Goal: Communication & Community: Answer question/provide support

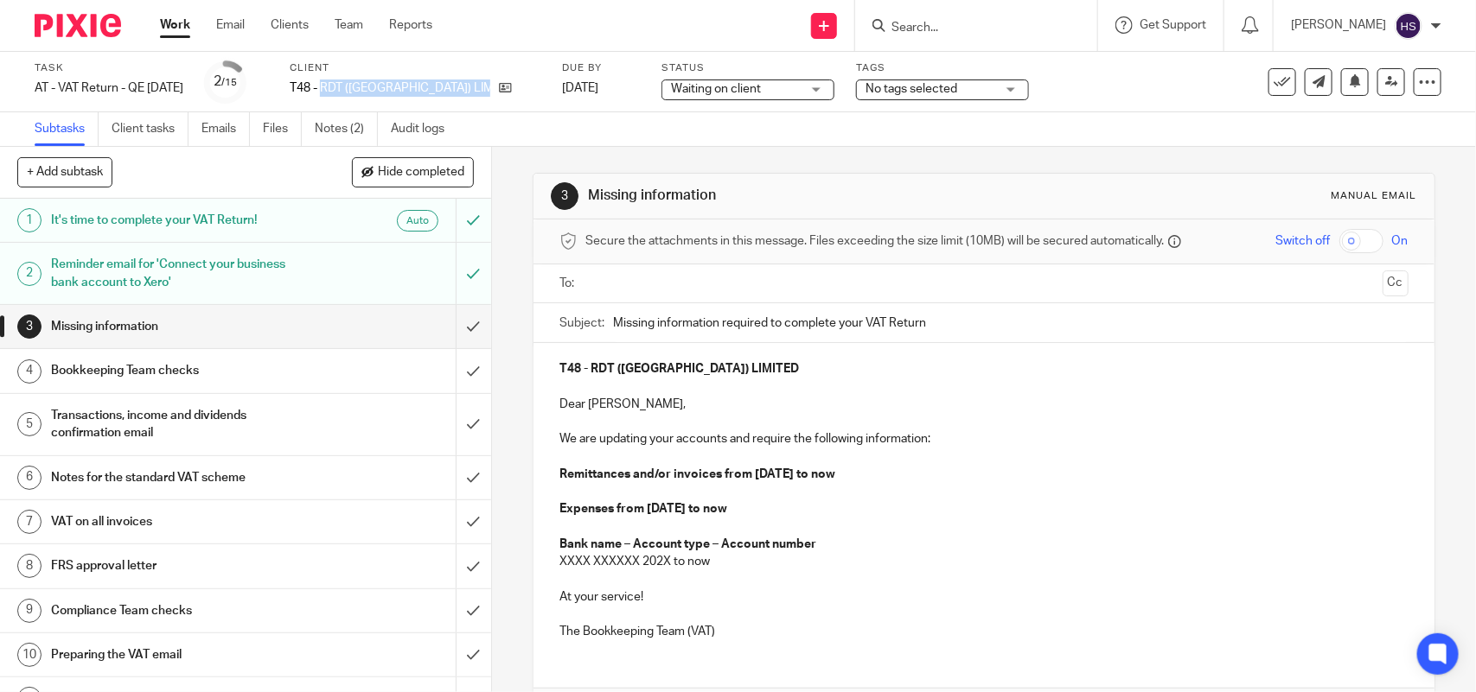
click at [351, 123] on link "Notes (2)" at bounding box center [346, 129] width 63 height 34
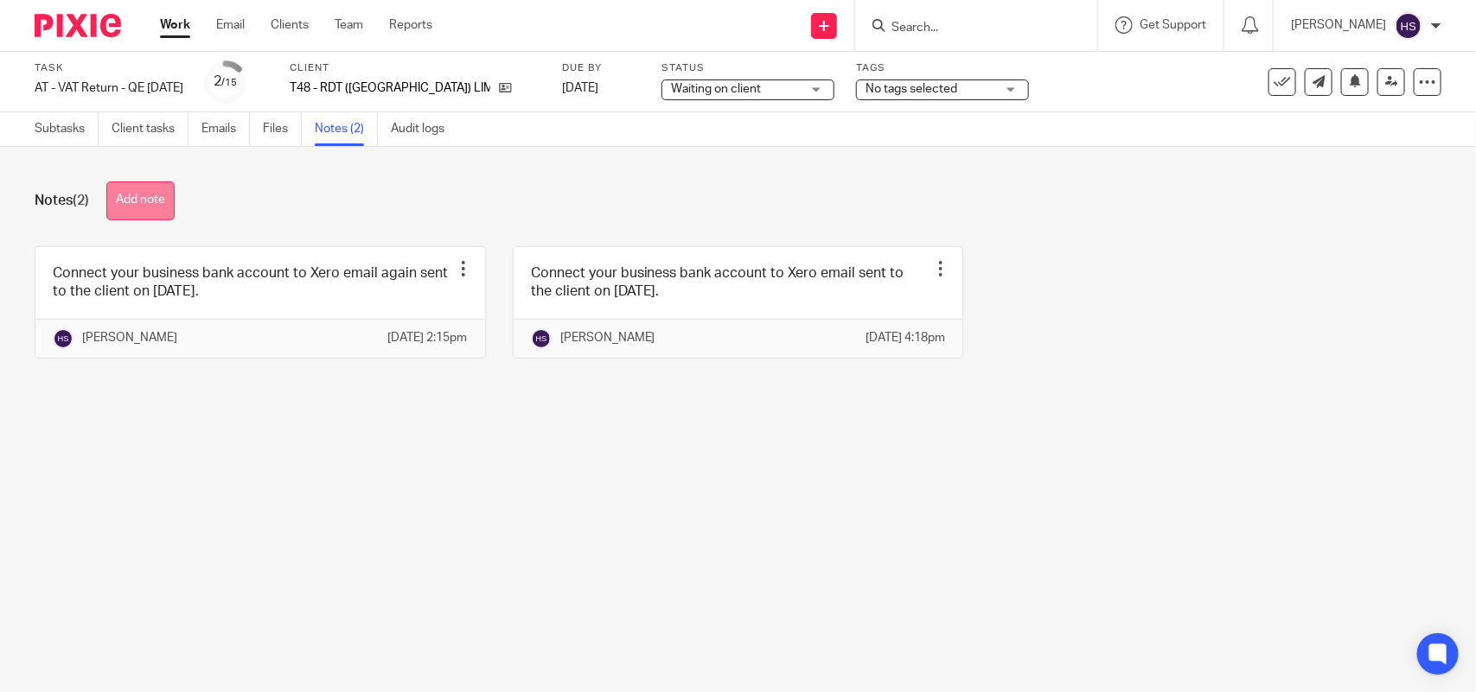
click at [153, 209] on button "Add note" at bounding box center [140, 201] width 68 height 39
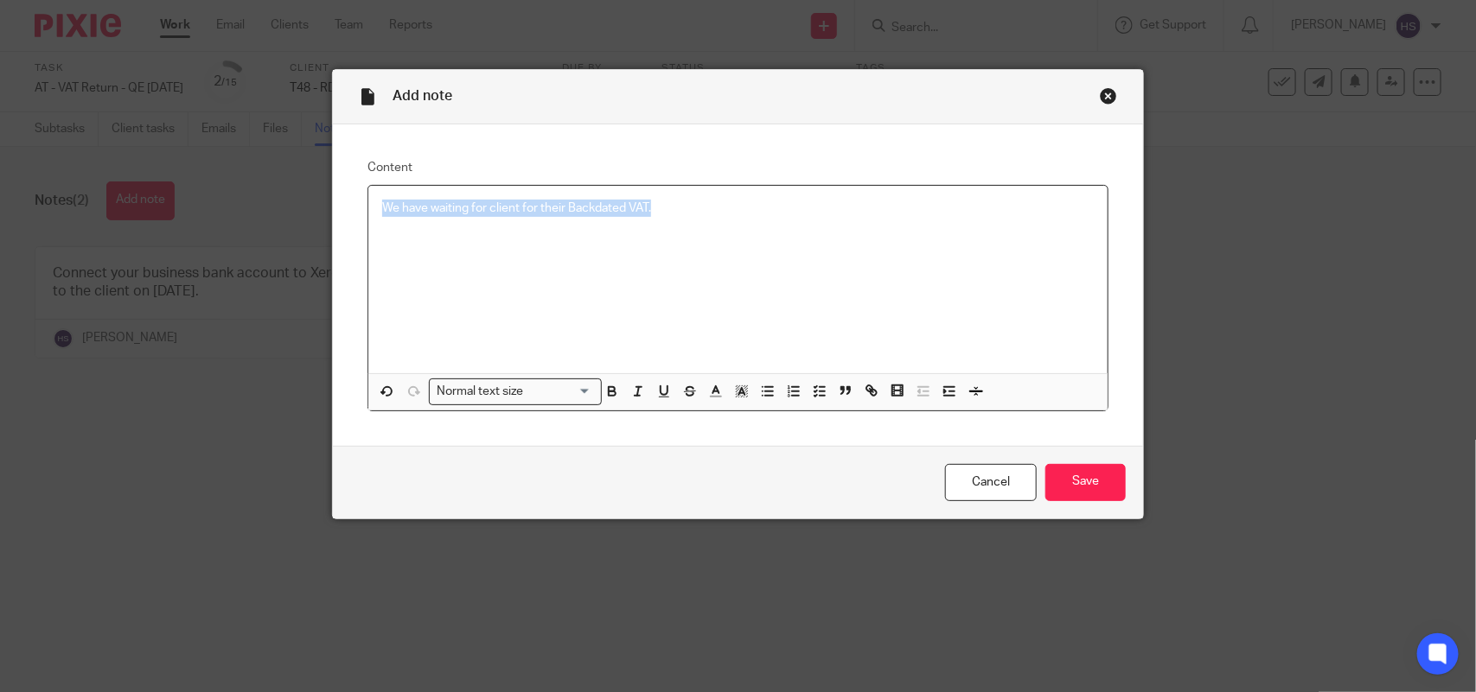
copy p "We have waiting for client for their Backdated VAT."
click at [1087, 482] on input "Save" at bounding box center [1085, 482] width 80 height 37
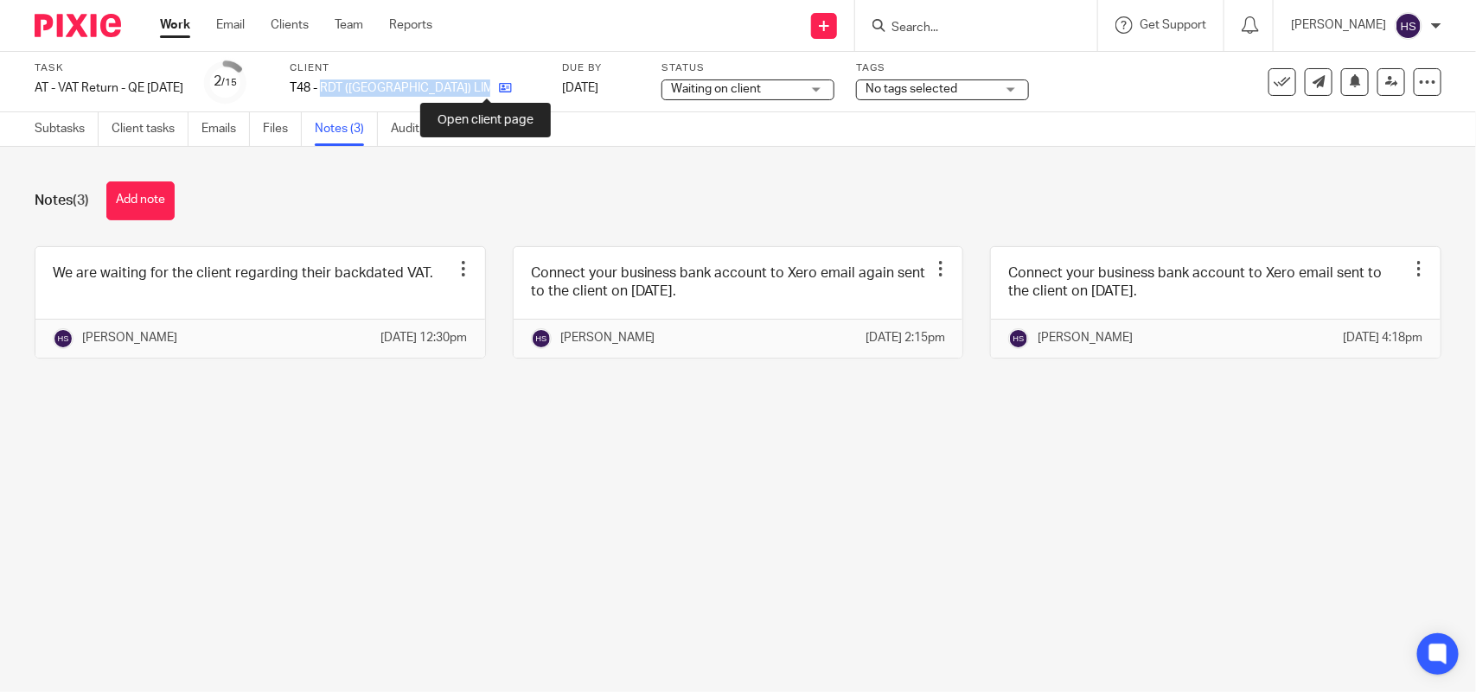
drag, startPoint x: 346, startPoint y: 85, endPoint x: 480, endPoint y: 82, distance: 134.0
click at [480, 82] on div "T48 - RDT ([GEOGRAPHIC_DATA]) LIMITED" at bounding box center [415, 88] width 251 height 17
copy div "RDT (SCOTLAND) LIMITED"
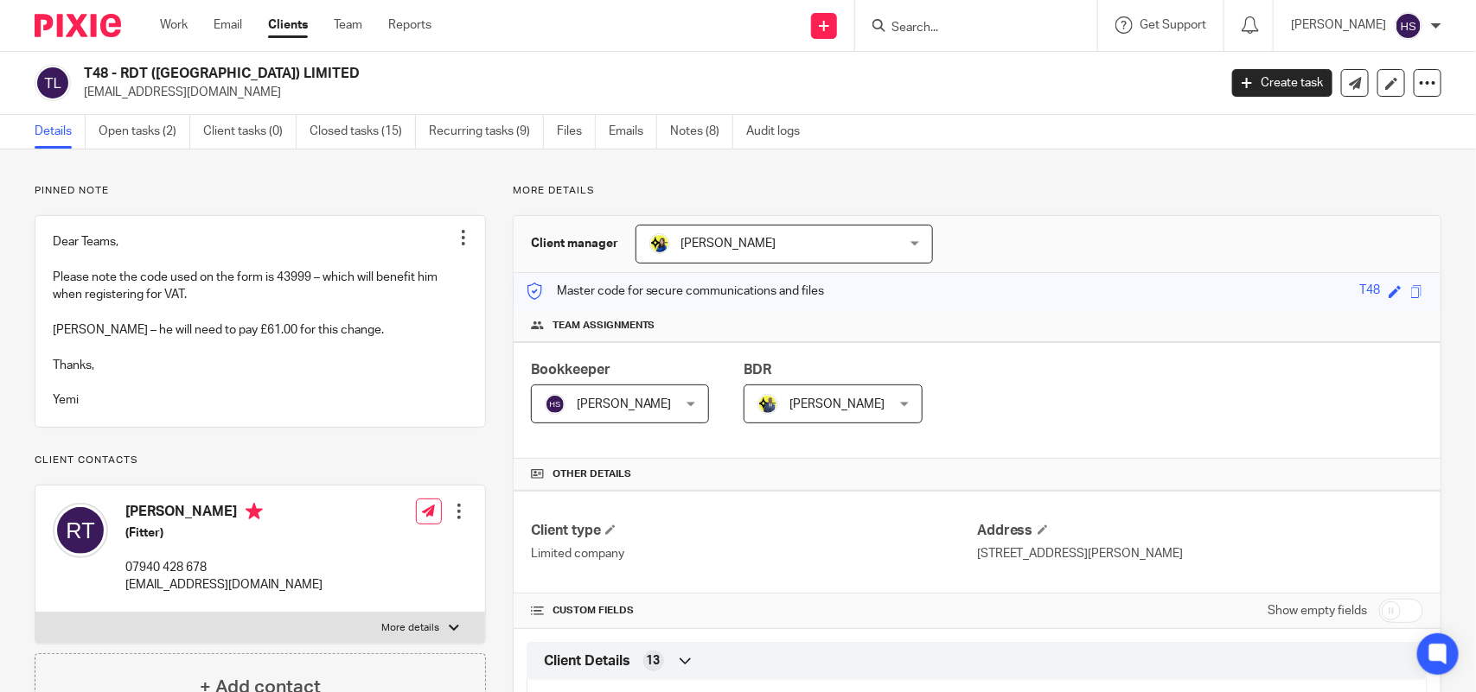
click at [997, 105] on div "T48 - RDT ([GEOGRAPHIC_DATA]) LIMITED [EMAIL_ADDRESS][DOMAIN_NAME] Create task …" at bounding box center [738, 83] width 1476 height 63
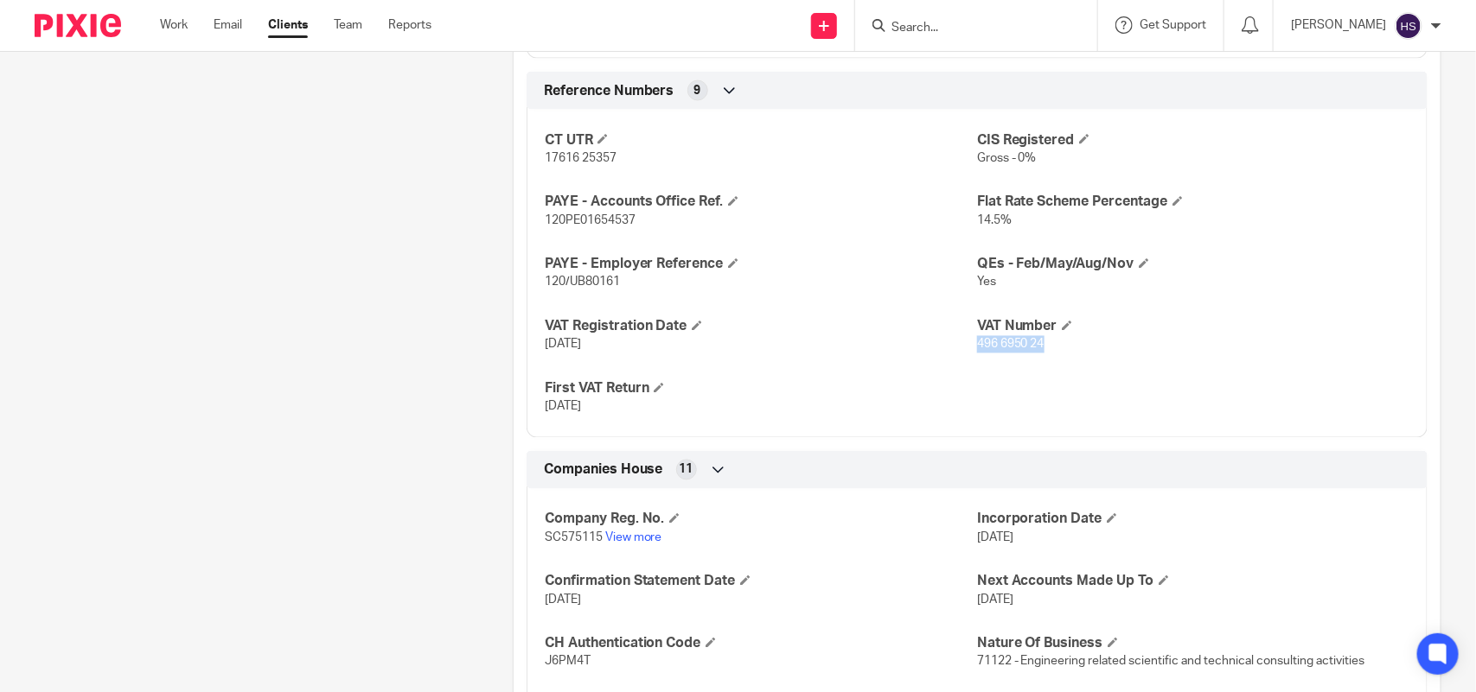
drag, startPoint x: 966, startPoint y: 363, endPoint x: 1038, endPoint y: 360, distance: 72.7
click at [1038, 354] on p "496 6950 24" at bounding box center [1193, 344] width 432 height 17
copy span "496 6950 24"
